Goal: Transaction & Acquisition: Purchase product/service

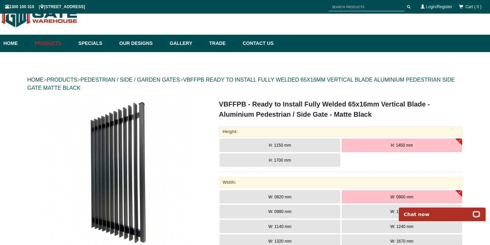
click at [269, 144] on span "H: 1150 mm" at bounding box center [280, 145] width 22 height 5
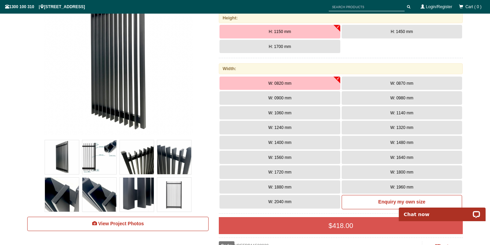
scroll to position [133, 0]
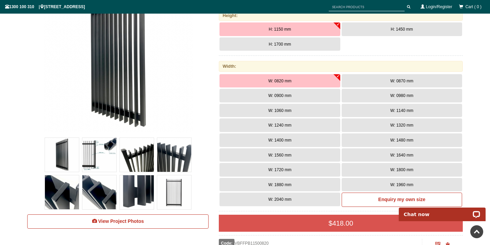
click at [392, 112] on span "W: 1140 mm" at bounding box center [401, 110] width 23 height 5
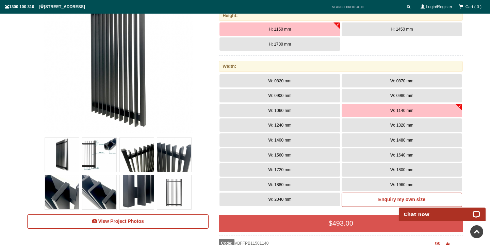
click at [102, 152] on img at bounding box center [99, 155] width 34 height 34
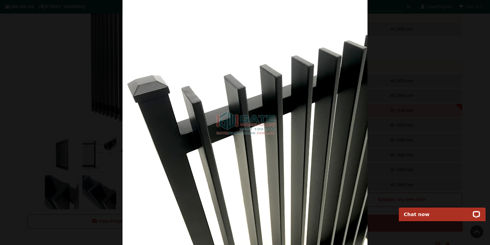
click at [242, 124] on img at bounding box center [245, 122] width 245 height 245
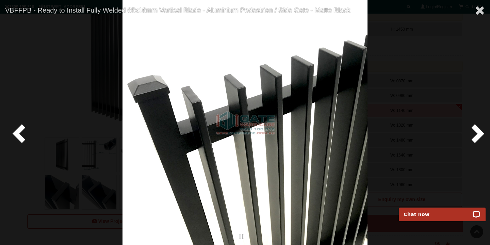
click at [478, 134] on span at bounding box center [476, 133] width 20 height 20
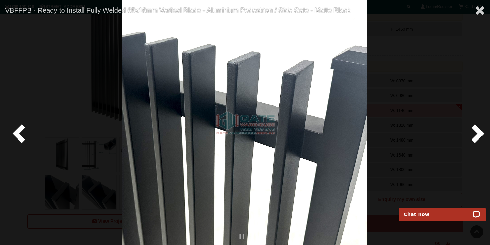
click at [478, 134] on span at bounding box center [476, 133] width 20 height 20
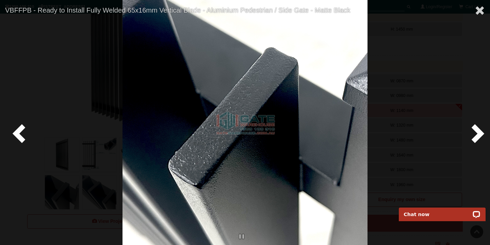
click at [478, 134] on span at bounding box center [476, 133] width 20 height 20
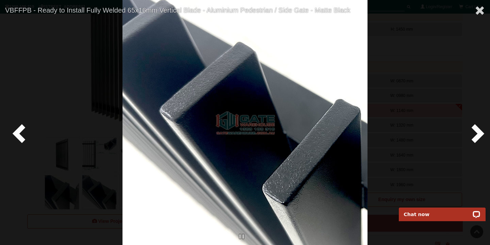
click at [478, 134] on span at bounding box center [476, 133] width 20 height 20
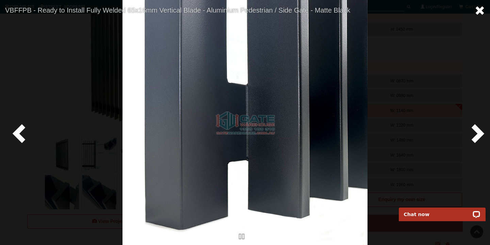
click at [478, 5] on span at bounding box center [480, 10] width 10 height 10
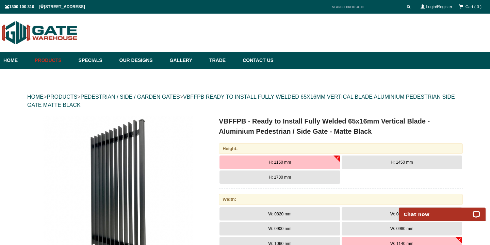
scroll to position [0, 0]
click at [298, 121] on h1 "VBFFPB - Ready to Install Fully Welded 65x16mm Vertical Blade - Aluminium Pedes…" at bounding box center [341, 126] width 244 height 20
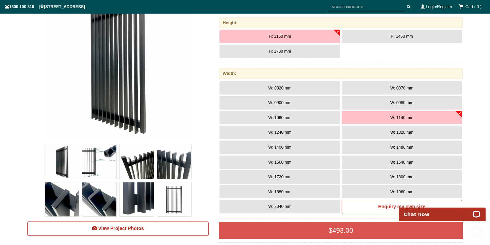
scroll to position [147, 0]
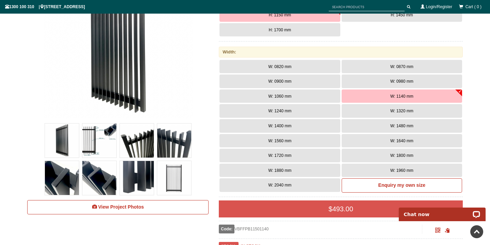
click at [172, 182] on img at bounding box center [174, 178] width 34 height 34
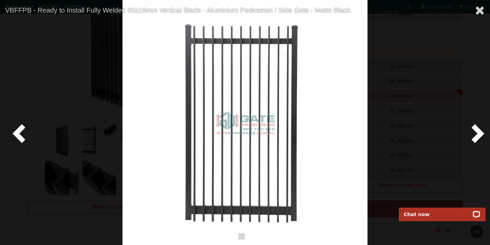
click at [480, 136] on span at bounding box center [476, 133] width 20 height 20
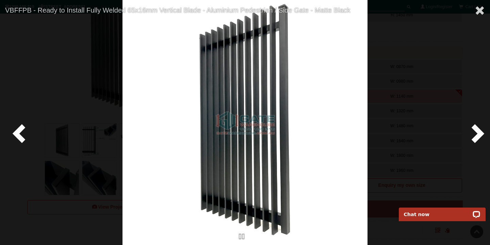
click at [480, 136] on span at bounding box center [476, 133] width 20 height 20
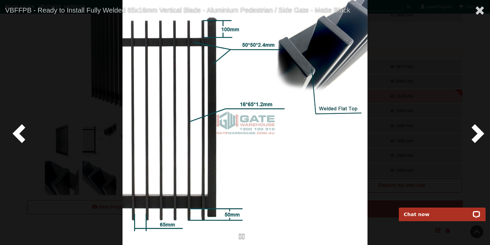
click at [480, 136] on span at bounding box center [476, 133] width 20 height 20
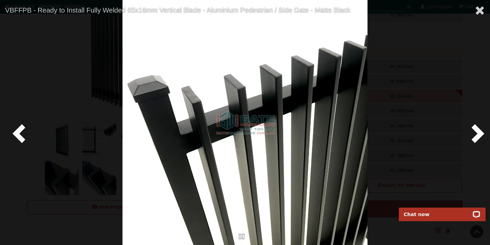
click at [480, 136] on span at bounding box center [476, 133] width 20 height 20
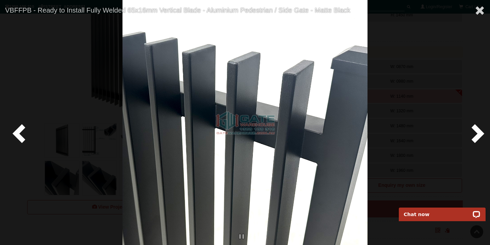
click at [480, 136] on span at bounding box center [476, 133] width 20 height 20
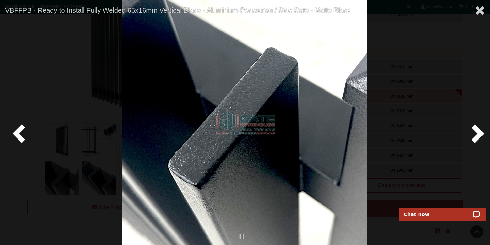
click at [480, 136] on span at bounding box center [476, 133] width 20 height 20
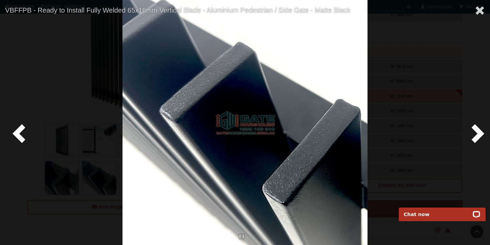
click at [480, 136] on span at bounding box center [476, 133] width 20 height 20
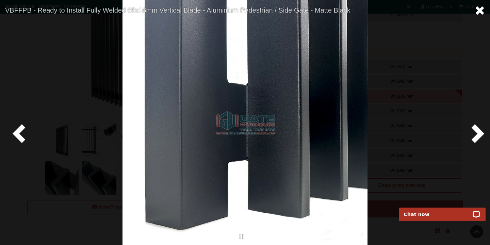
click at [482, 11] on span at bounding box center [480, 10] width 10 height 10
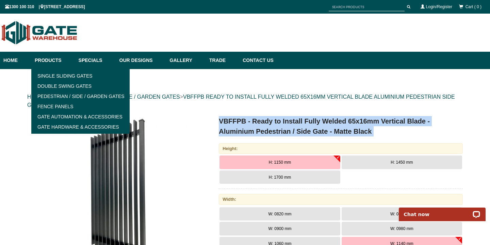
scroll to position [0, 0]
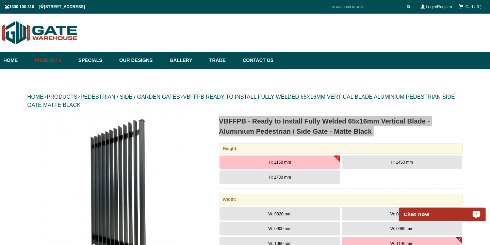
click at [437, 216] on p "Chat now" at bounding box center [437, 214] width 67 height 5
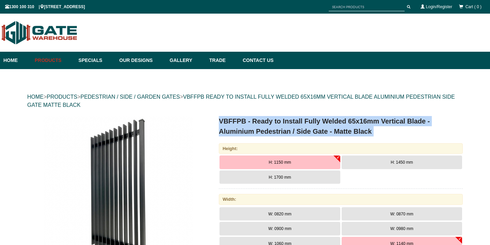
click at [238, 121] on h1 "VBFFPB - Ready to Install Fully Welded 65x16mm Vertical Blade - Aluminium Pedes…" at bounding box center [341, 126] width 244 height 20
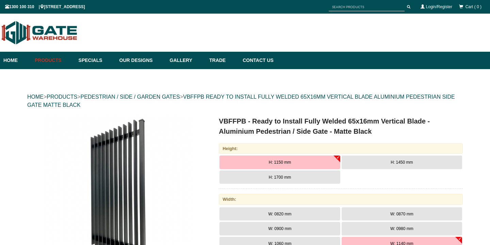
click at [238, 121] on h1 "VBFFPB - Ready to Install Fully Welded 65x16mm Vertical Blade - Aluminium Pedes…" at bounding box center [341, 126] width 244 height 20
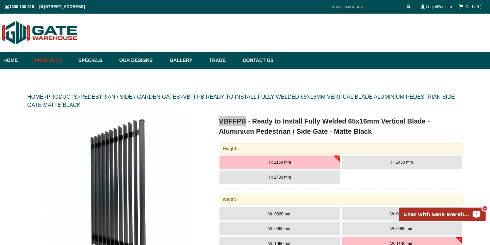
click at [424, 214] on p "Chat with Gate Warehouse" at bounding box center [437, 214] width 67 height 5
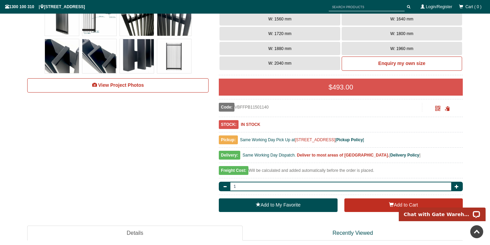
scroll to position [280, 0]
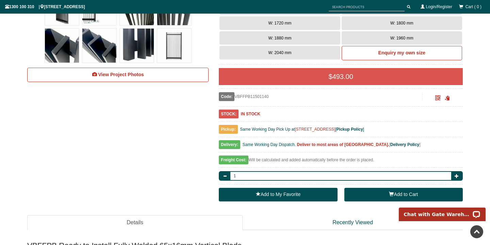
click at [394, 192] on button "Add to Cart" at bounding box center [403, 195] width 118 height 14
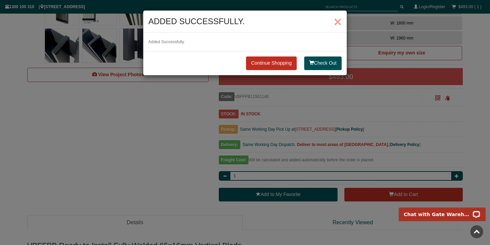
click at [338, 21] on span "×" at bounding box center [338, 21] width 8 height 15
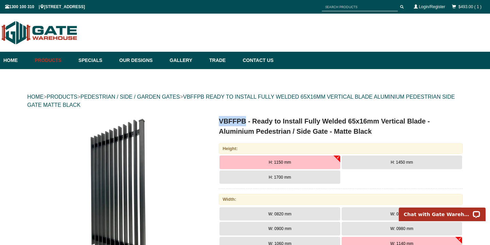
scroll to position [0, 0]
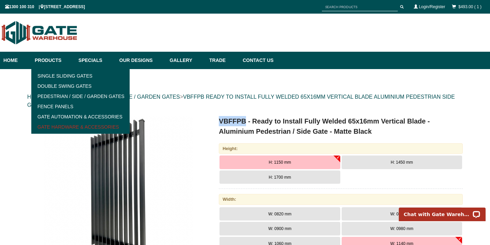
click at [55, 127] on link "Gate Hardware & Accessories" at bounding box center [80, 127] width 94 height 10
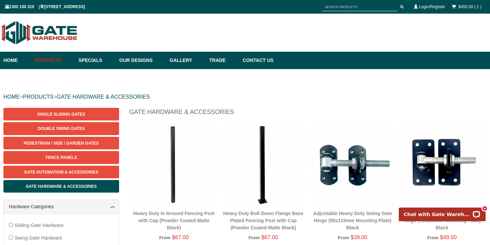
click at [253, 161] on img at bounding box center [263, 164] width 83 height 83
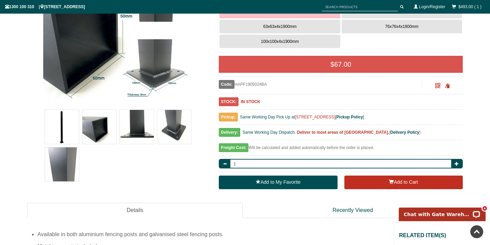
scroll to position [162, 0]
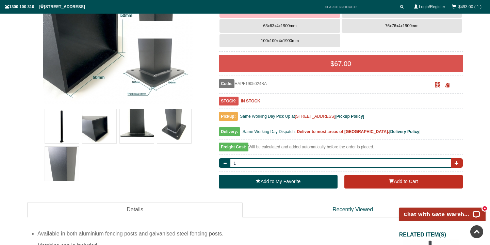
click at [456, 160] on button "button" at bounding box center [457, 163] width 12 height 10
type input "2"
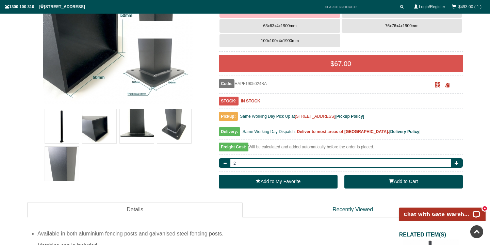
click at [395, 184] on button "Add to Cart" at bounding box center [403, 182] width 118 height 14
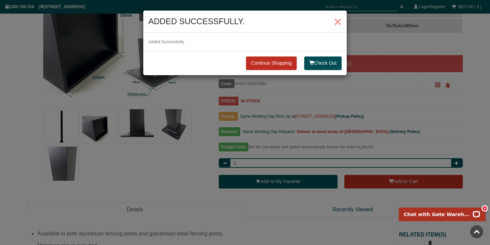
click at [338, 22] on span "×" at bounding box center [338, 21] width 8 height 15
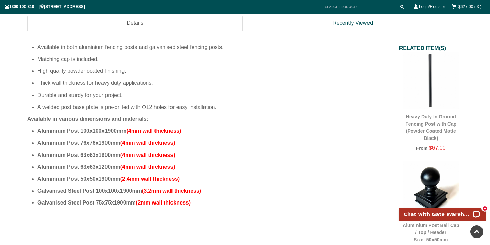
scroll to position [349, 0]
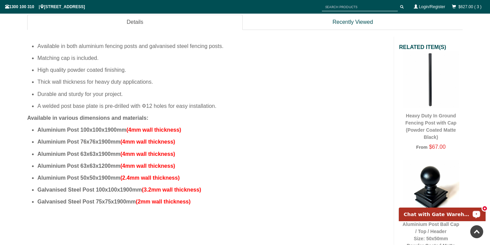
click at [425, 217] on p "Chat with Gate Warehouse" at bounding box center [437, 214] width 67 height 5
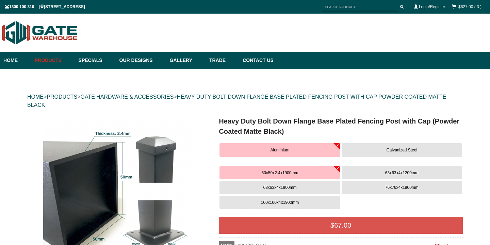
scroll to position [0, 0]
click at [132, 60] on link "Our Designs" at bounding box center [141, 60] width 50 height 17
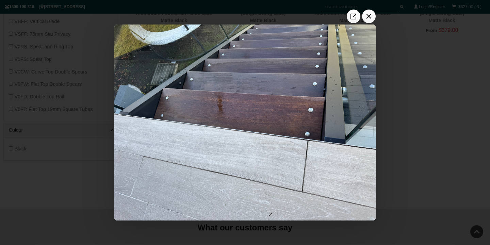
scroll to position [334, 0]
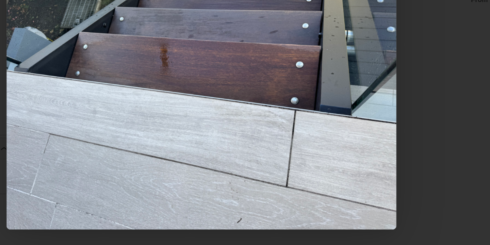
click at [227, 7] on div at bounding box center [81, 23] width 490 height 245
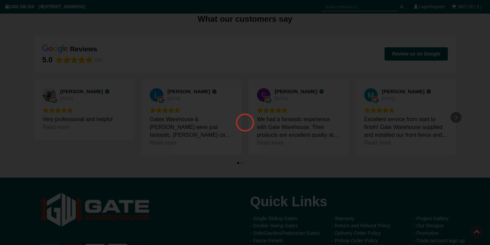
scroll to position [0, 0]
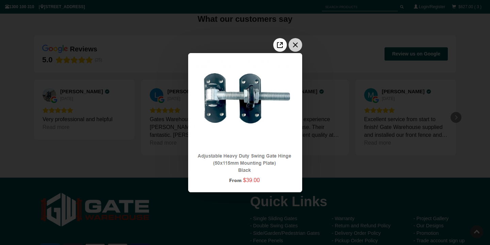
click at [295, 42] on icon "Close the window" at bounding box center [295, 44] width 11 height 11
click at [298, 44] on icon "Close the window" at bounding box center [295, 44] width 11 height 11
click at [299, 45] on icon "Close the window" at bounding box center [295, 44] width 11 height 11
click at [291, 46] on icon "Close the window" at bounding box center [295, 44] width 11 height 11
click at [424, 145] on div at bounding box center [245, 122] width 490 height 245
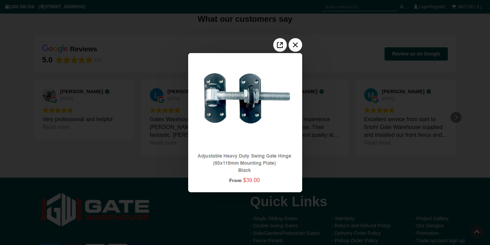
click at [274, 203] on div at bounding box center [245, 122] width 490 height 245
click at [297, 46] on icon "Close the window" at bounding box center [295, 45] width 5 height 5
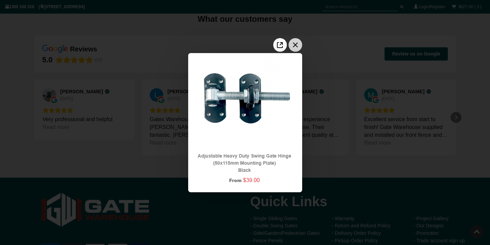
click at [295, 42] on icon "Close the window" at bounding box center [295, 44] width 11 height 11
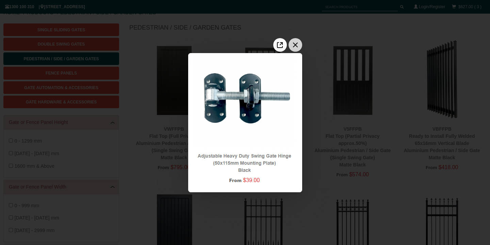
click at [294, 46] on icon "Close the window" at bounding box center [295, 45] width 5 height 5
